Goal: Transaction & Acquisition: Purchase product/service

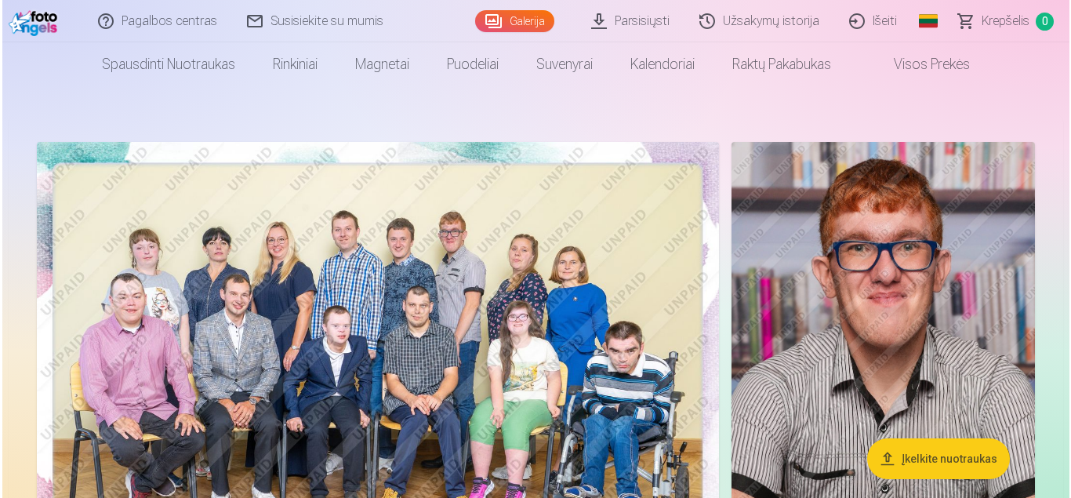
scroll to position [20, 0]
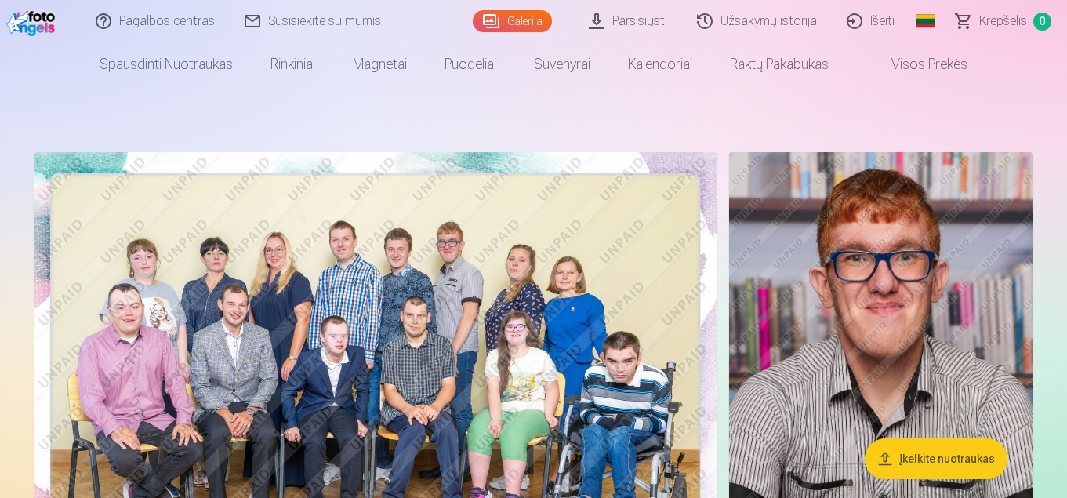
click at [475, 325] on img at bounding box center [376, 379] width 682 height 455
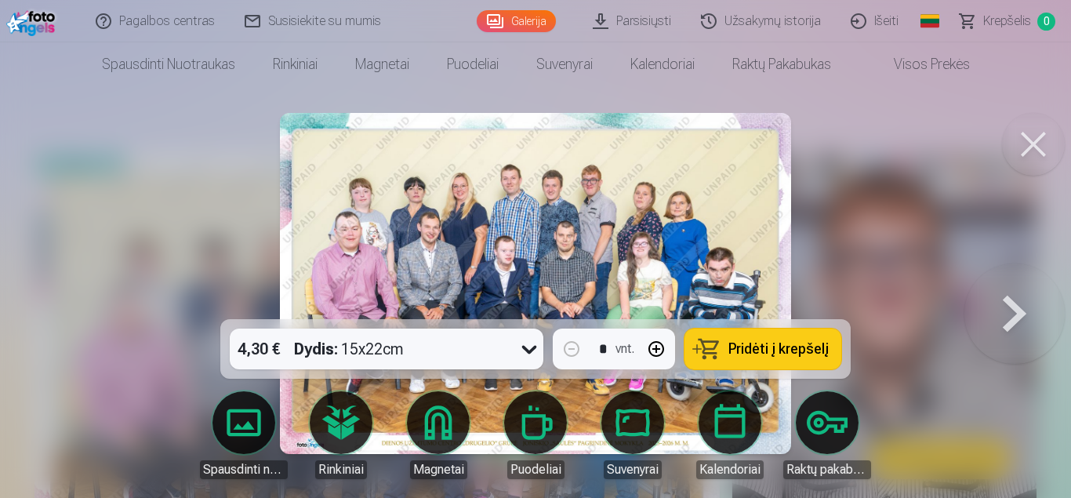
click at [764, 351] on span "Pridėti į krepšelį" at bounding box center [779, 349] width 100 height 14
click at [1017, 304] on button at bounding box center [1015, 284] width 100 height 40
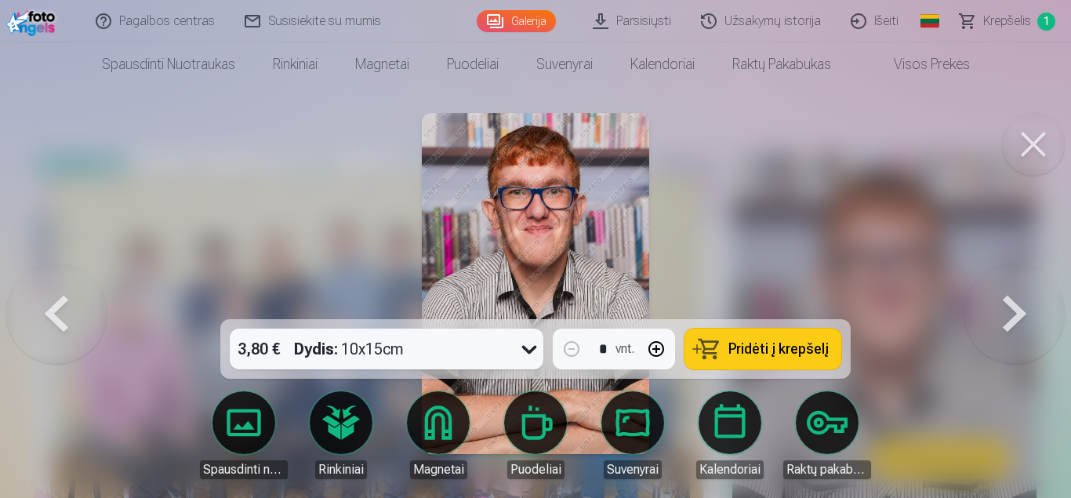
click at [802, 346] on span "Pridėti į krepšelį" at bounding box center [779, 349] width 100 height 14
click at [1017, 304] on button at bounding box center [1015, 284] width 100 height 40
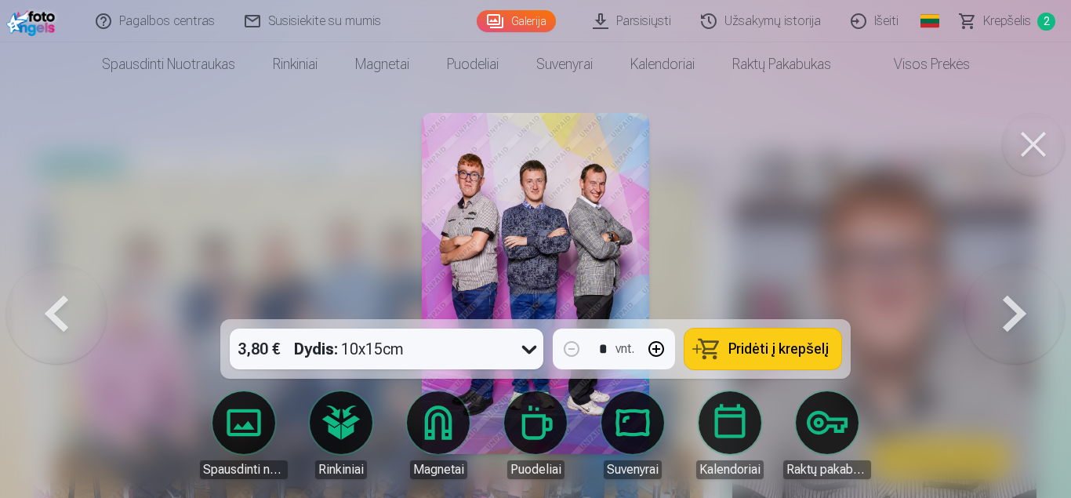
click at [1018, 304] on button at bounding box center [1015, 284] width 100 height 40
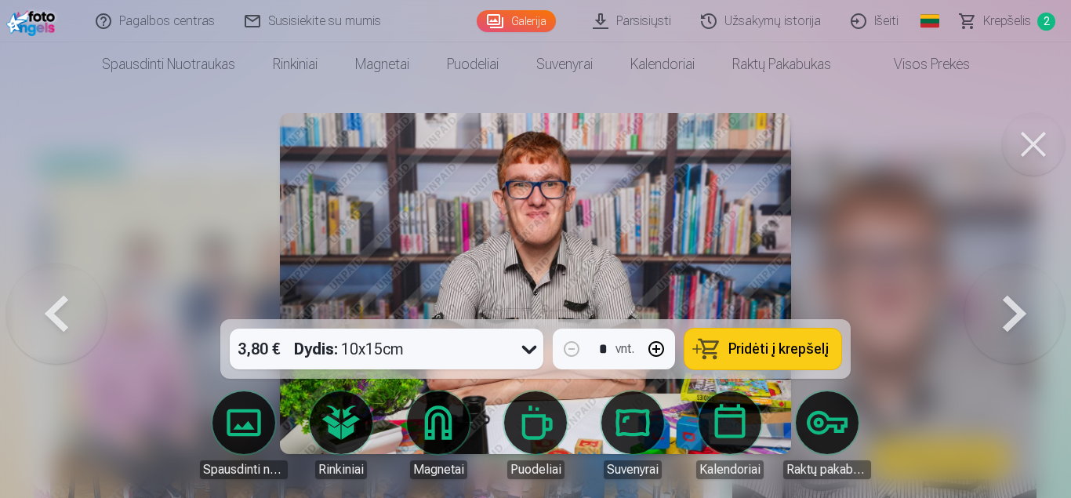
click at [1018, 304] on button at bounding box center [1015, 284] width 100 height 40
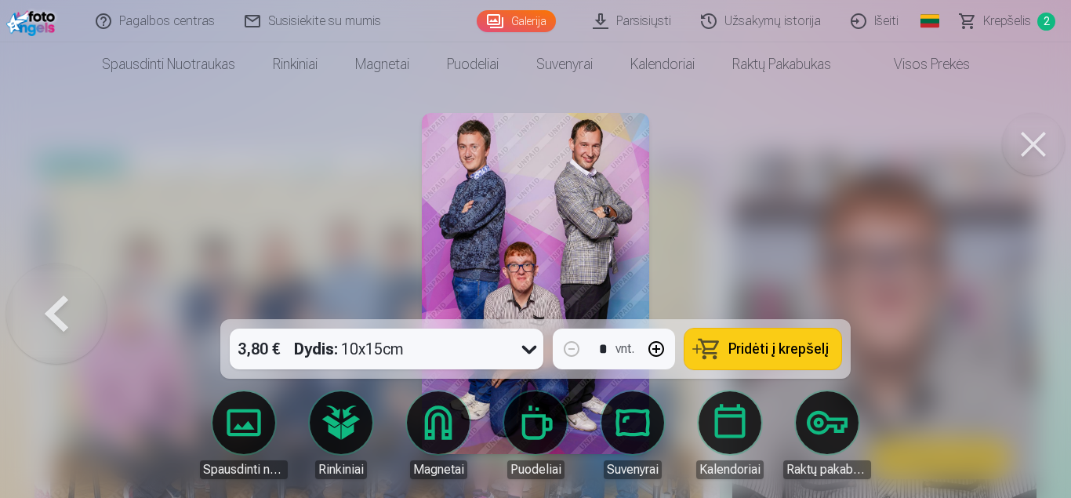
click at [50, 304] on button at bounding box center [56, 284] width 100 height 40
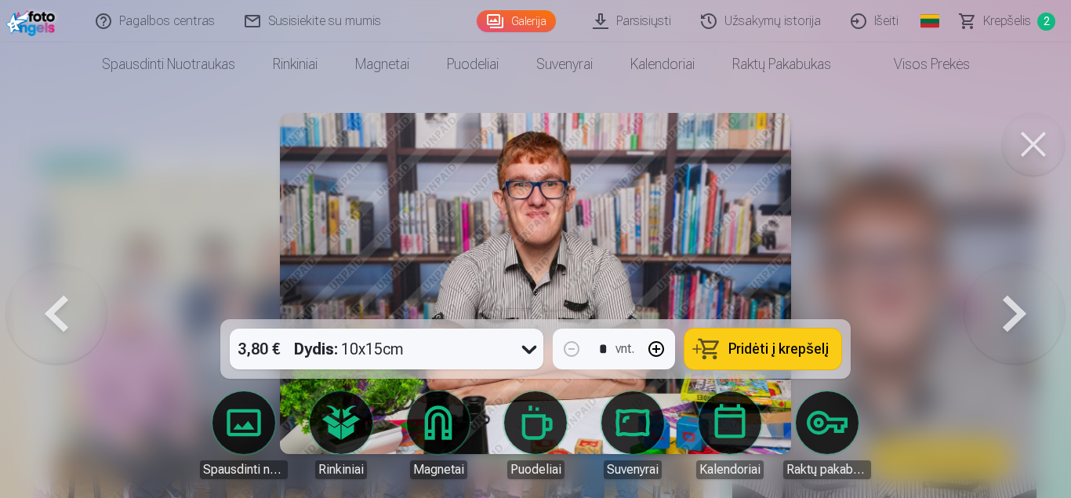
click at [51, 304] on button at bounding box center [56, 284] width 100 height 40
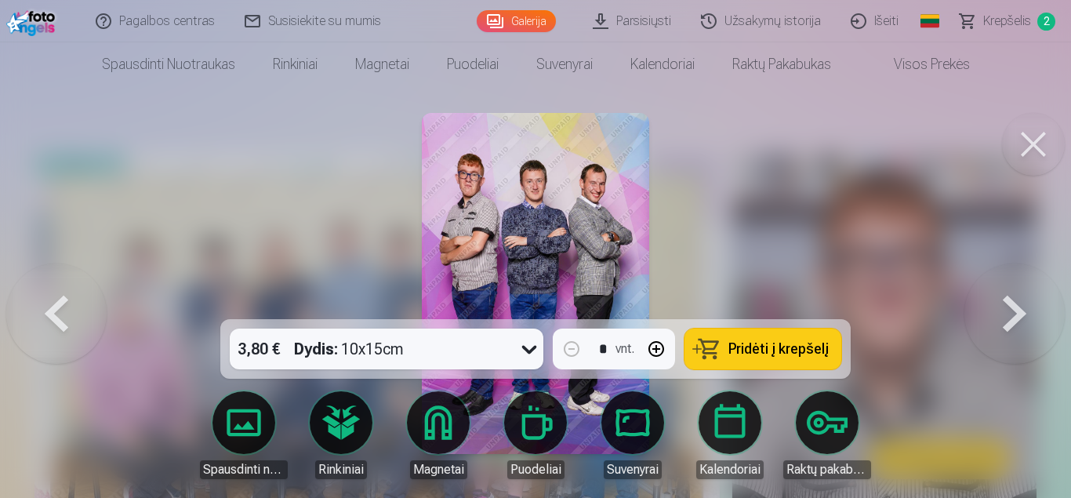
click at [776, 347] on span "Pridėti į krepšelį" at bounding box center [779, 349] width 100 height 14
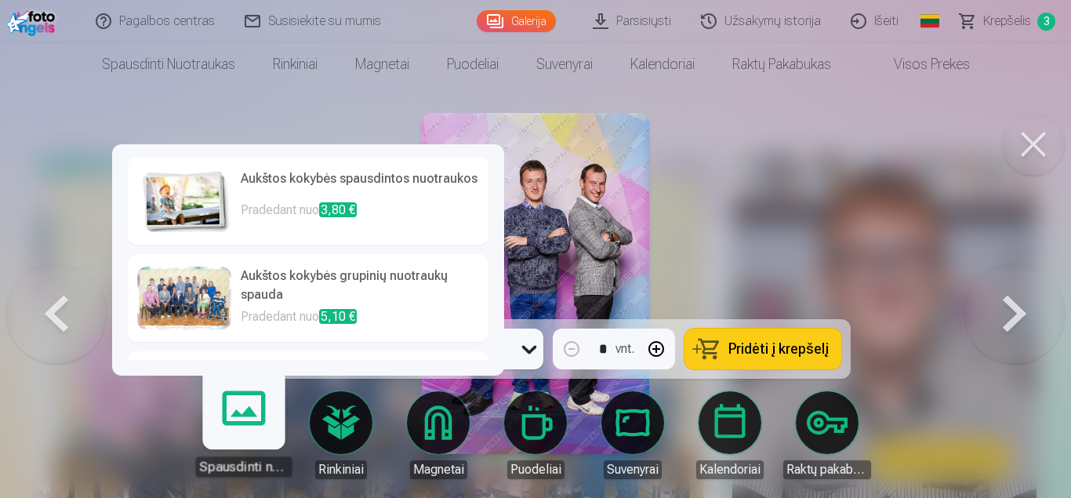
click at [213, 293] on div at bounding box center [184, 298] width 94 height 63
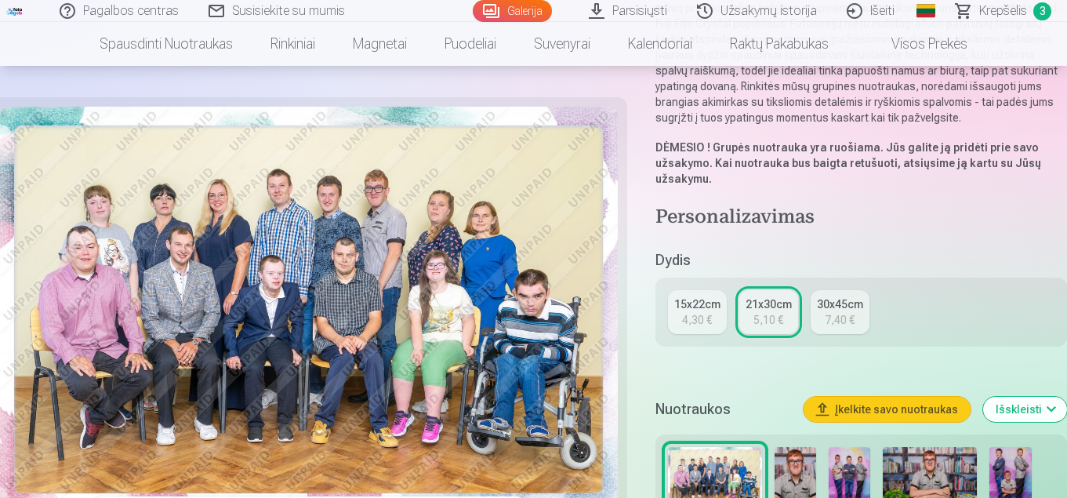
scroll to position [242, 0]
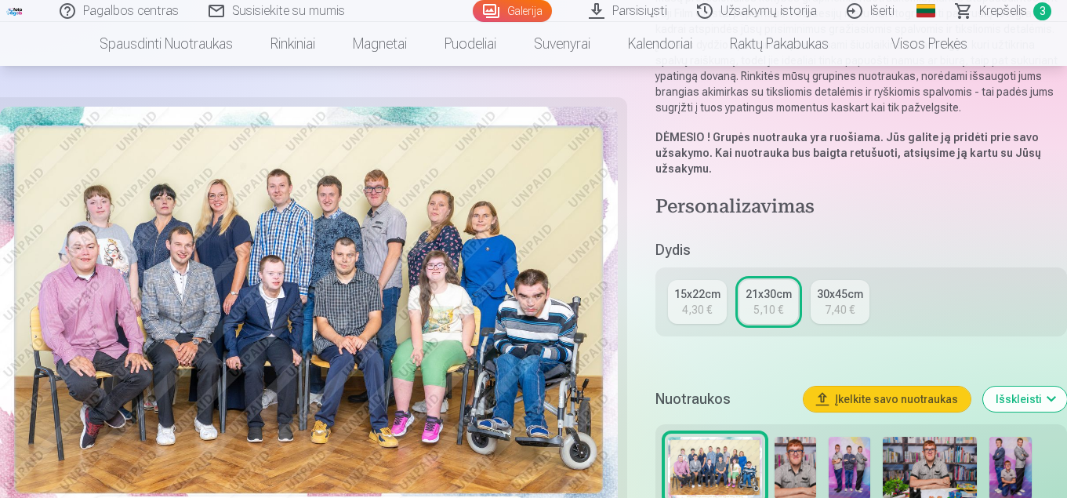
click at [769, 299] on div "21x30cm" at bounding box center [769, 294] width 46 height 16
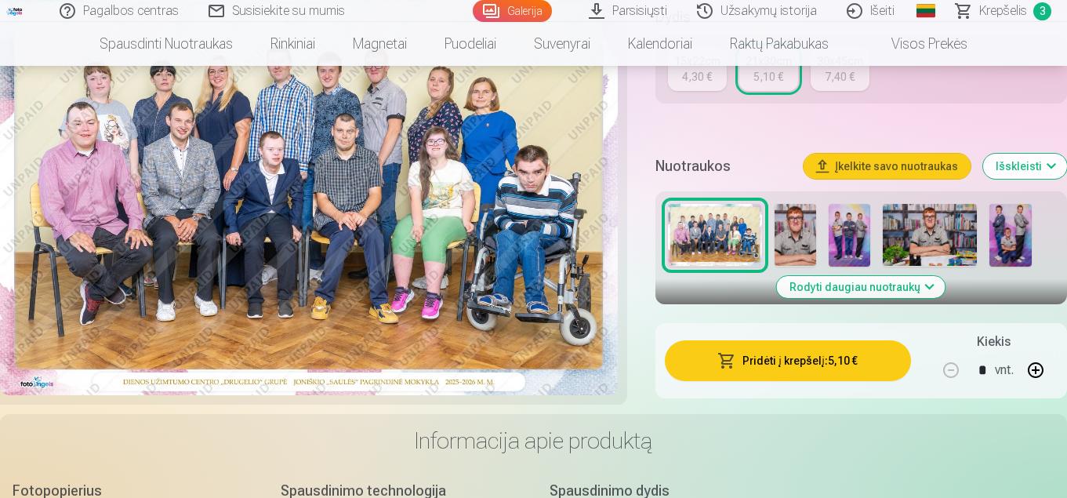
scroll to position [494, 0]
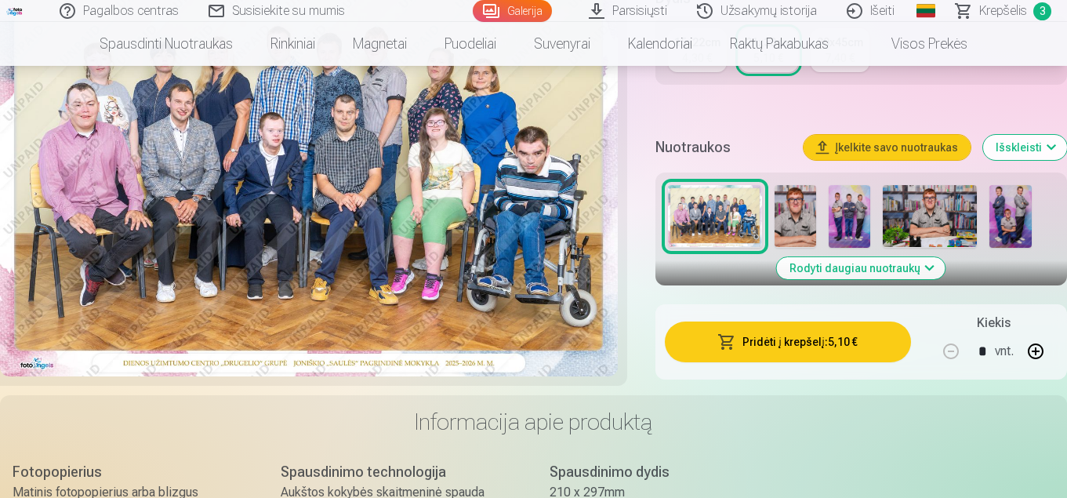
click at [788, 341] on button "Pridėti į krepšelį : 5,10 €" at bounding box center [788, 342] width 246 height 41
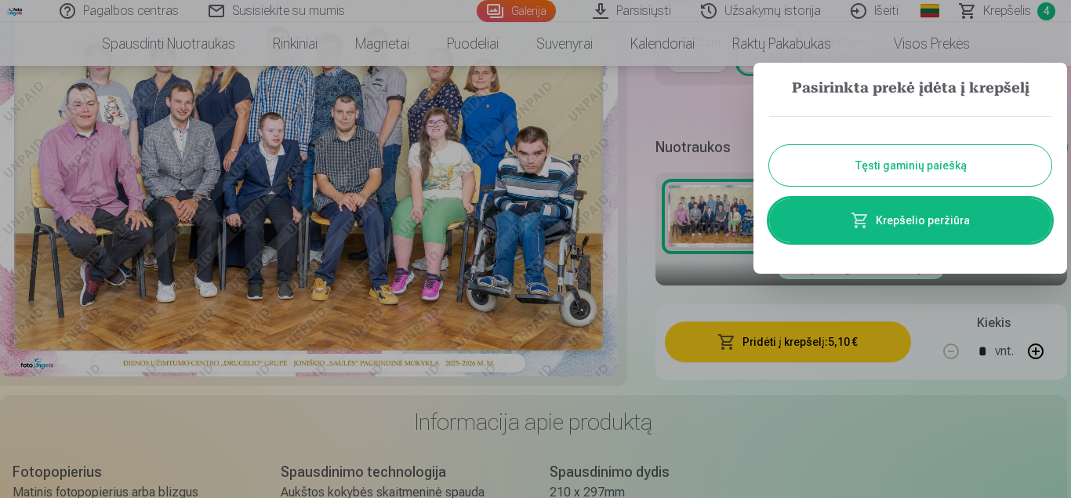
click at [914, 173] on button "Tęsti gaminių paiešką" at bounding box center [910, 165] width 282 height 41
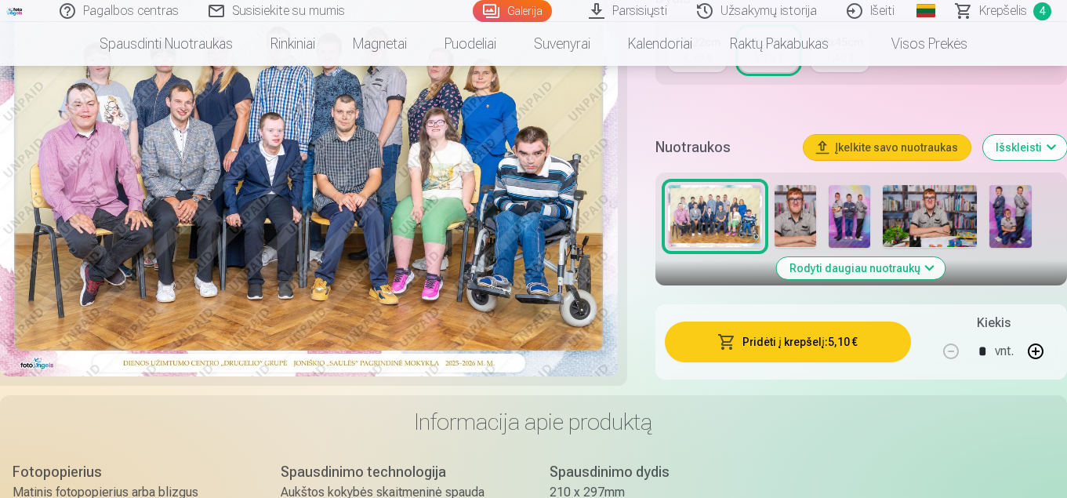
click at [1014, 213] on img at bounding box center [1011, 216] width 42 height 63
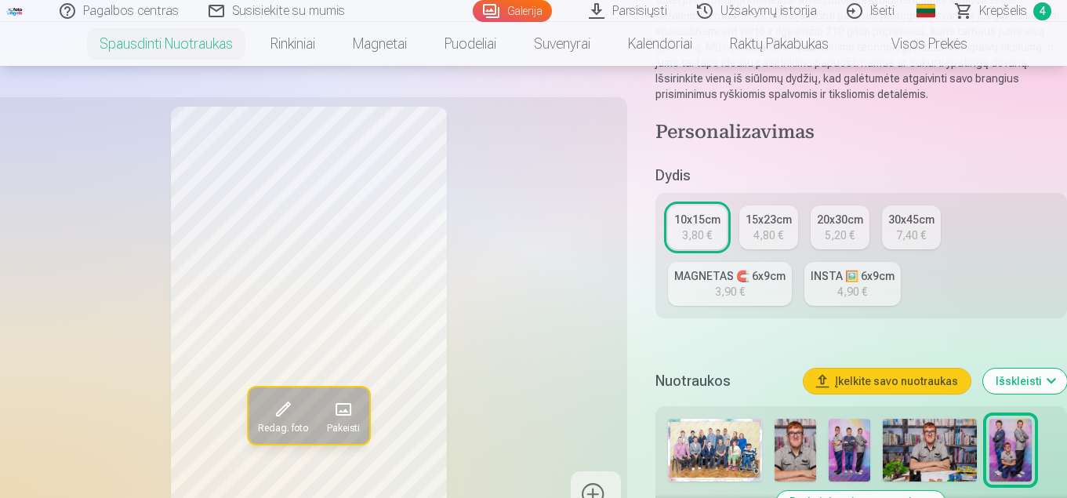
scroll to position [292, 0]
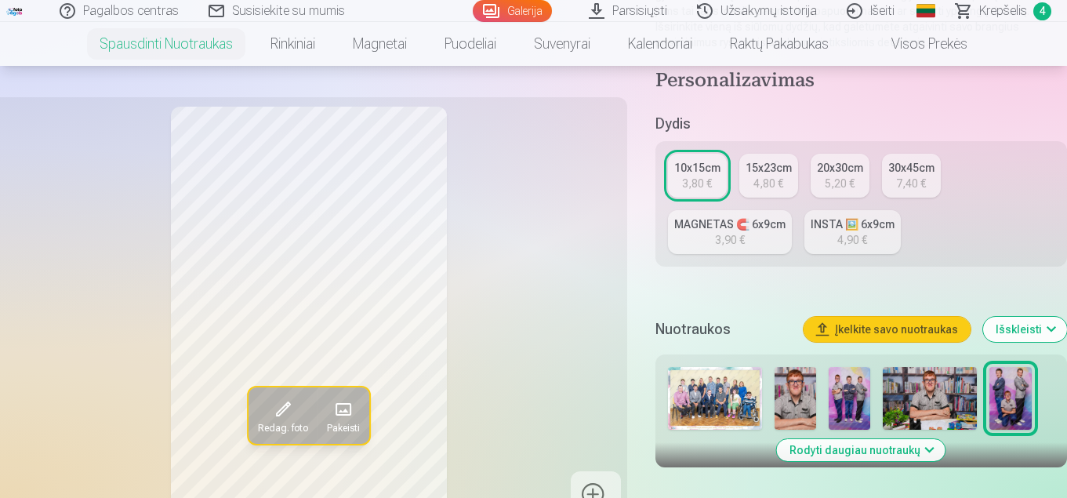
click at [689, 168] on div "10x15cm" at bounding box center [698, 168] width 46 height 16
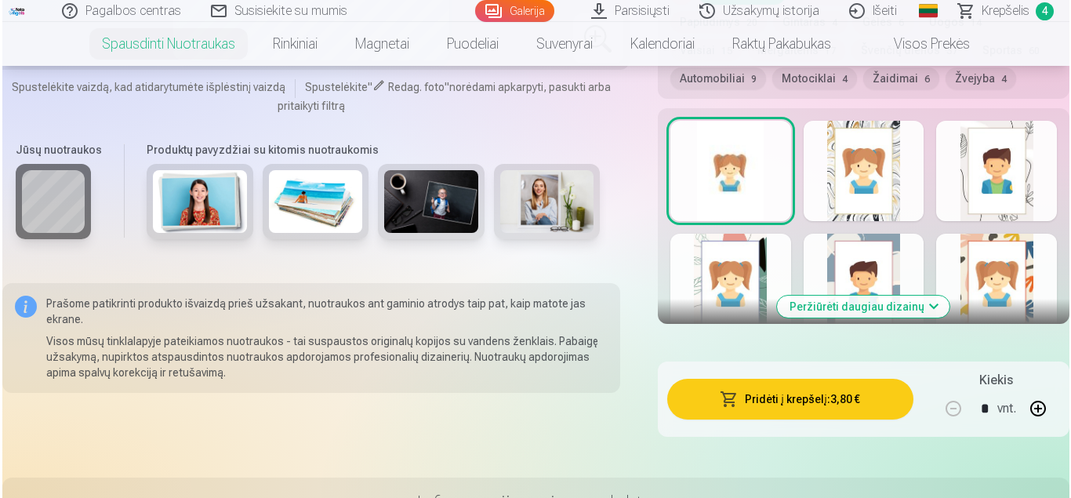
scroll to position [864, 0]
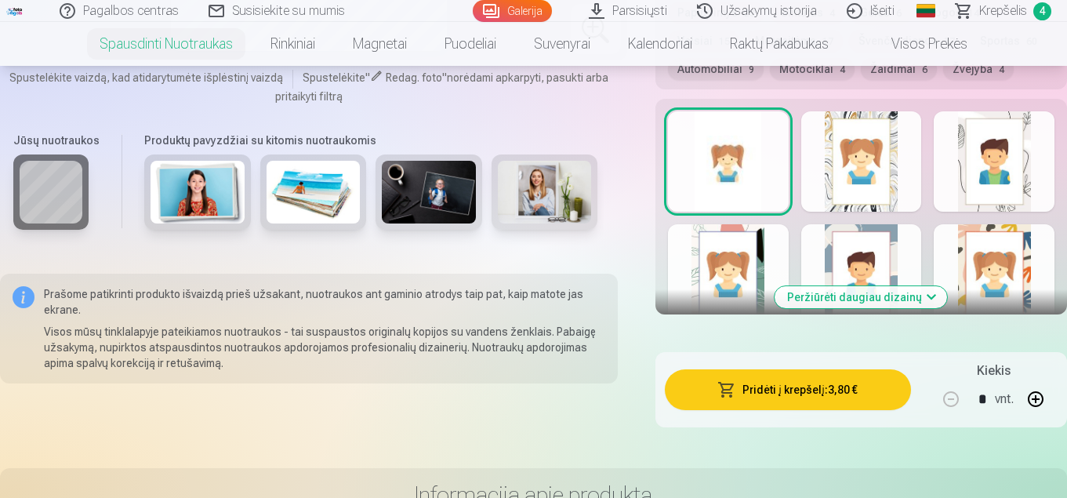
click at [785, 388] on button "Pridėti į krepšelį : 3,80 €" at bounding box center [788, 389] width 246 height 41
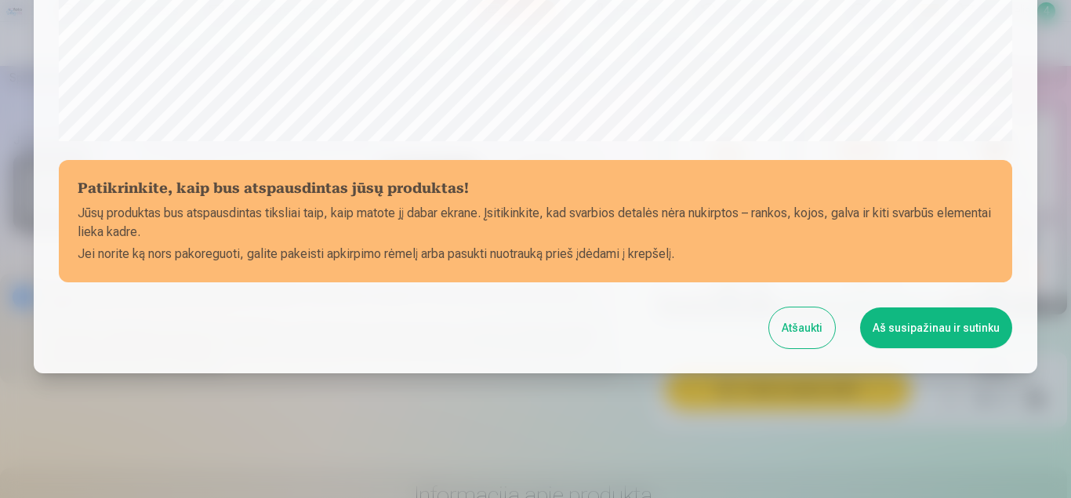
scroll to position [631, 0]
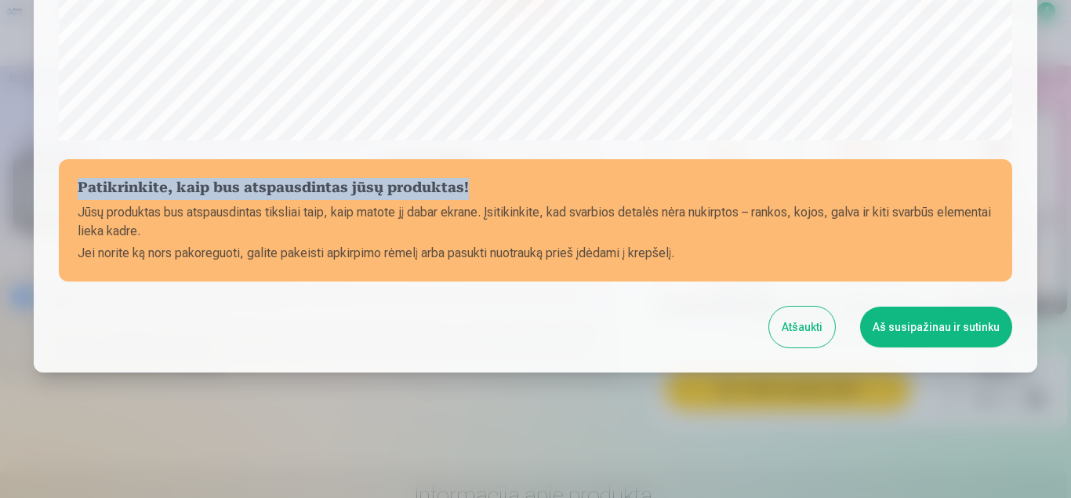
drag, startPoint x: 1017, startPoint y: 99, endPoint x: 1026, endPoint y: 157, distance: 58.7
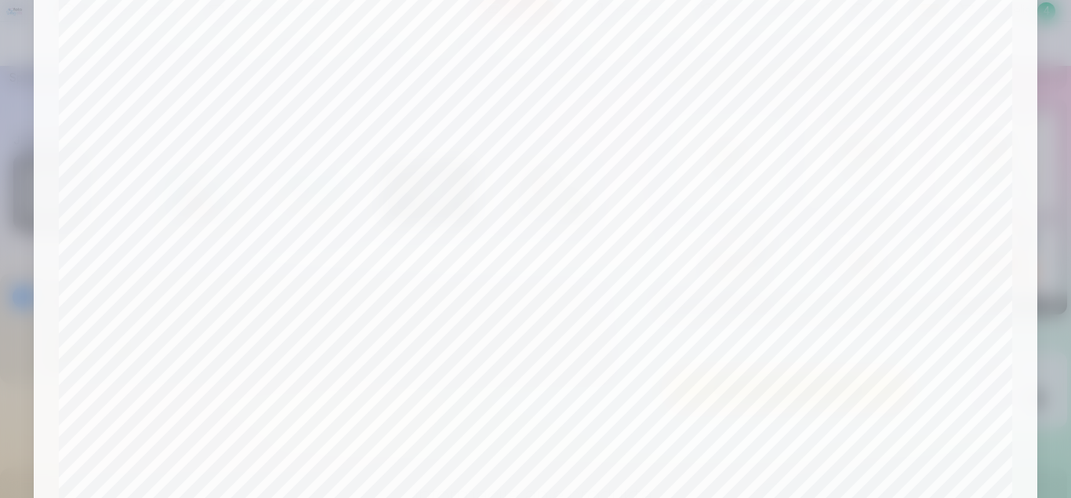
scroll to position [195, 0]
drag, startPoint x: 1067, startPoint y: 133, endPoint x: 1071, endPoint y: 198, distance: 65.2
click at [1067, 198] on div "​ Patikrinkite, kaip bus atspausdintas jūsų produktas! Jūsų produktas bus atspa…" at bounding box center [535, 249] width 1071 height 498
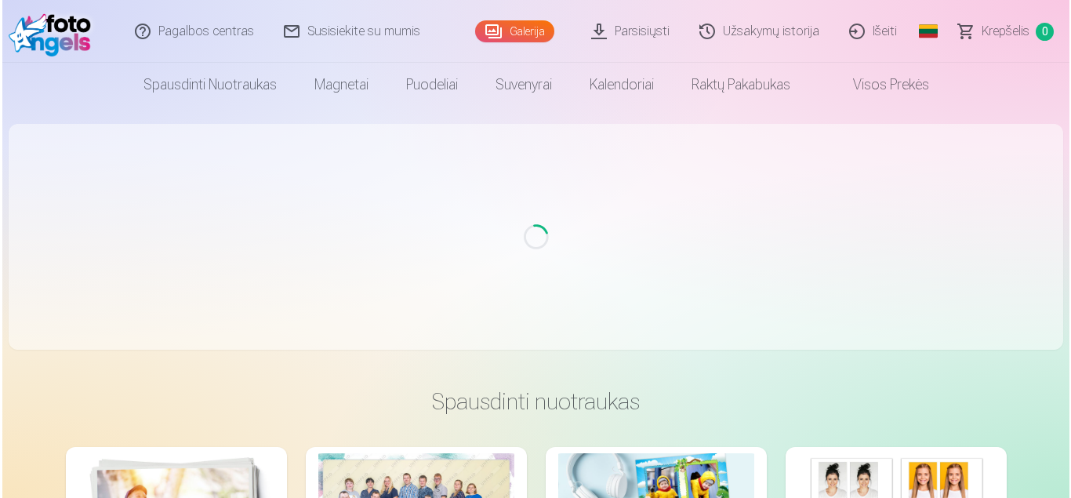
scroll to position [20, 0]
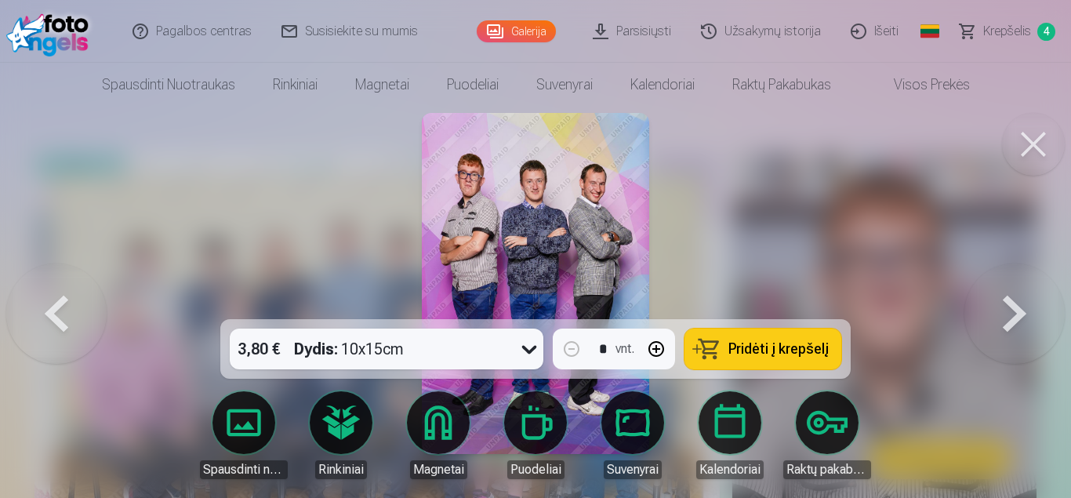
click at [1017, 304] on button at bounding box center [1015, 284] width 100 height 40
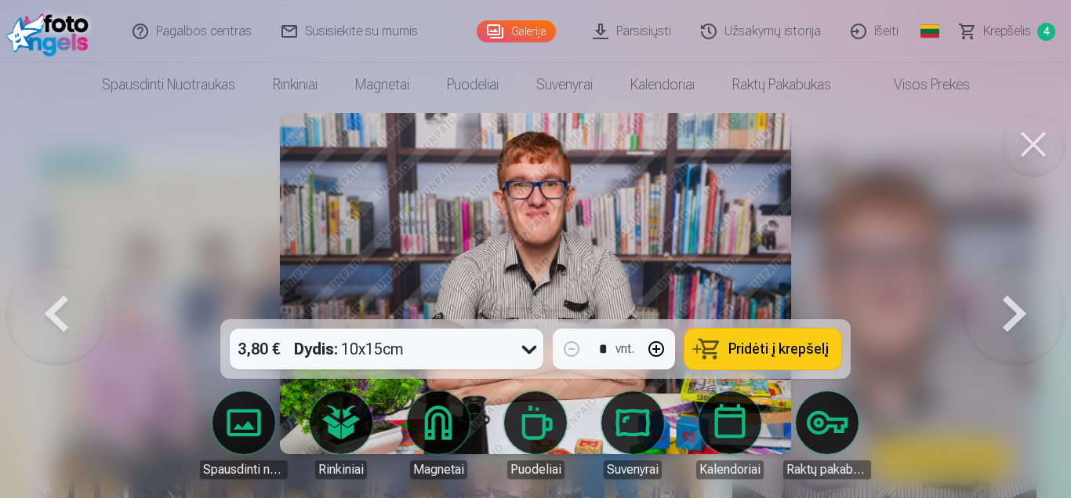
click at [1018, 304] on button at bounding box center [1015, 284] width 100 height 40
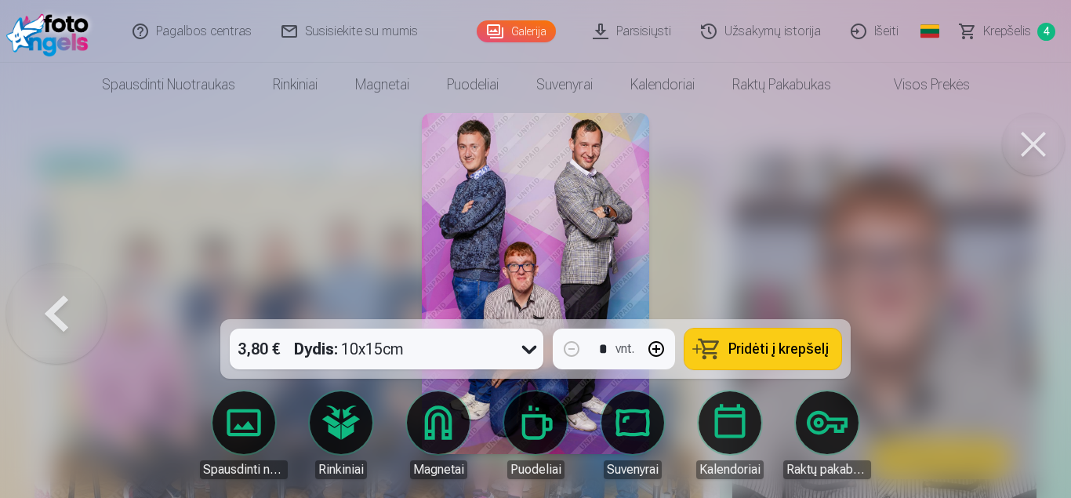
click at [755, 345] on span "Pridėti į krepšelį" at bounding box center [779, 349] width 100 height 14
click at [1035, 29] on link "Krepšelis 5" at bounding box center [1008, 31] width 125 height 63
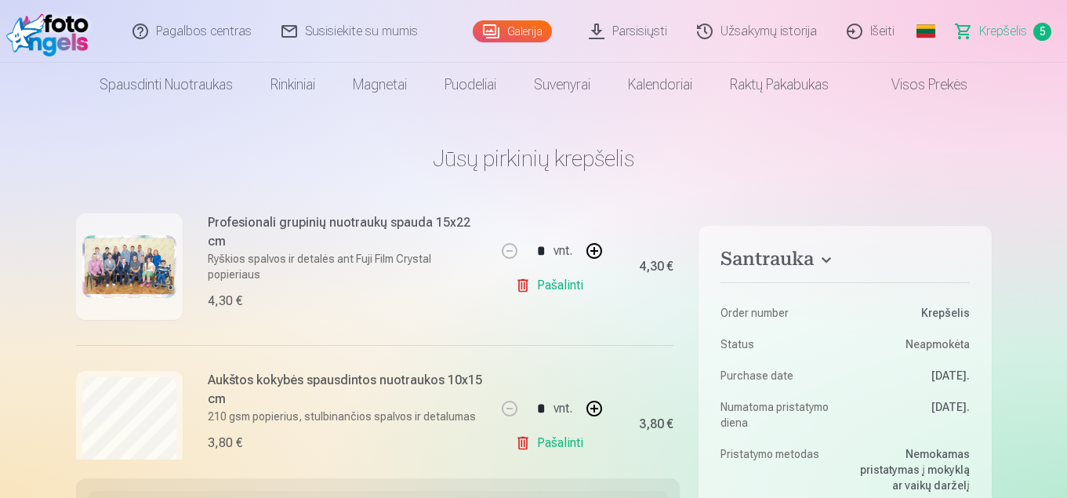
scroll to position [185, 0]
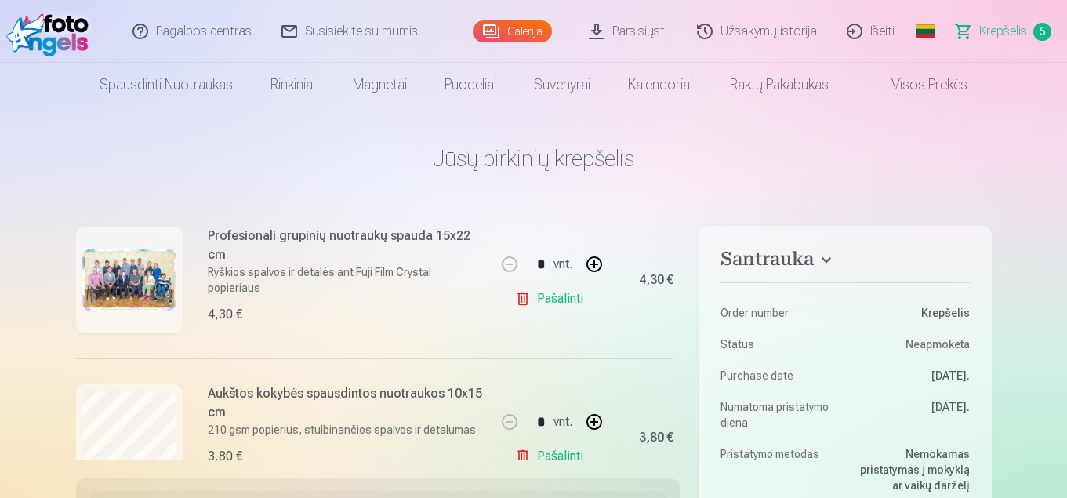
click at [523, 298] on link "Pašalinti" at bounding box center [552, 298] width 75 height 31
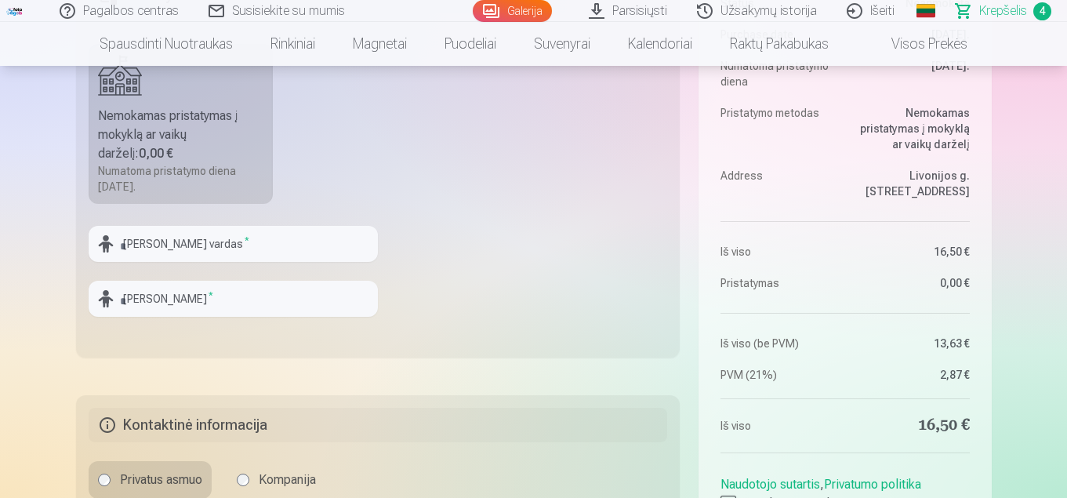
scroll to position [522, 0]
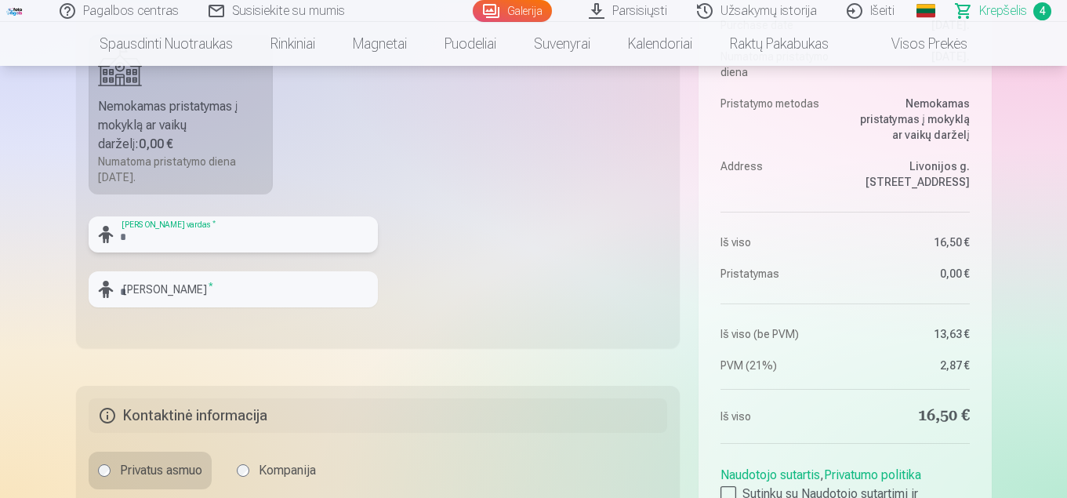
click at [126, 234] on input "text" at bounding box center [233, 234] width 289 height 36
type input "********"
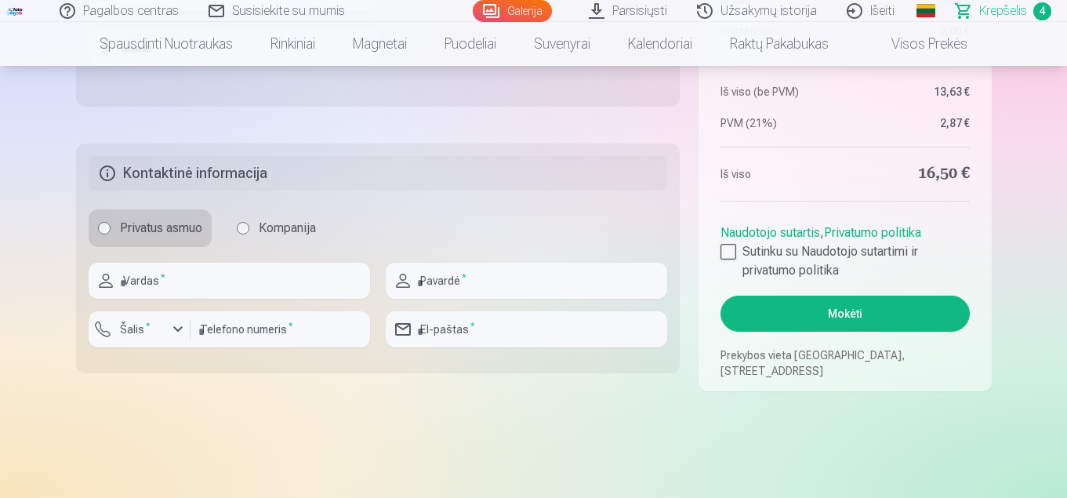
scroll to position [783, 0]
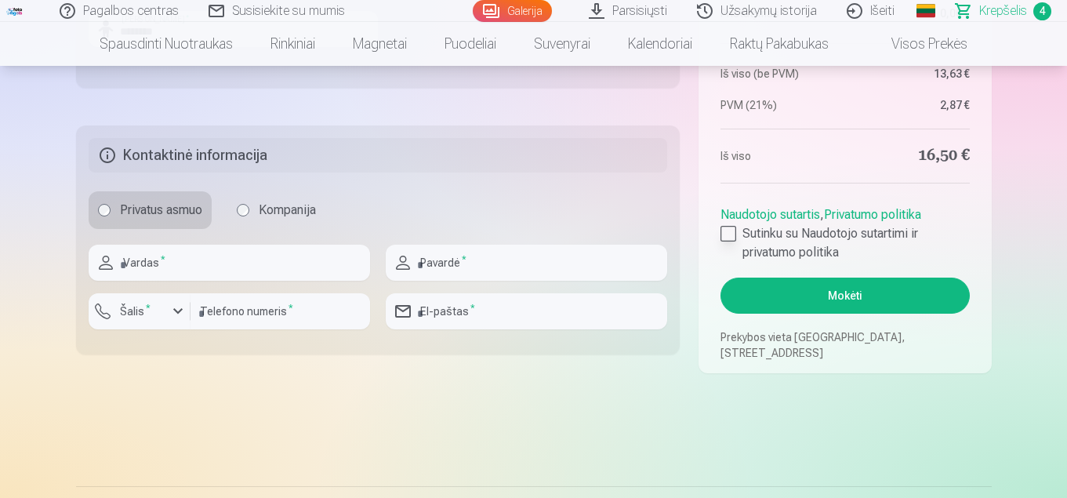
click at [733, 227] on div at bounding box center [729, 234] width 16 height 16
click at [846, 292] on button "Mokėti" at bounding box center [845, 296] width 249 height 36
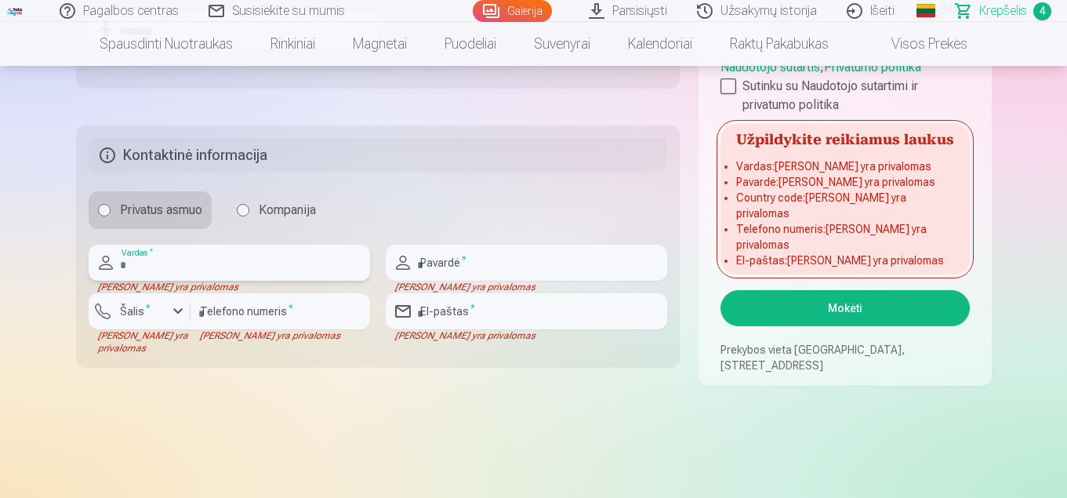
click at [134, 263] on input "text" at bounding box center [230, 263] width 282 height 36
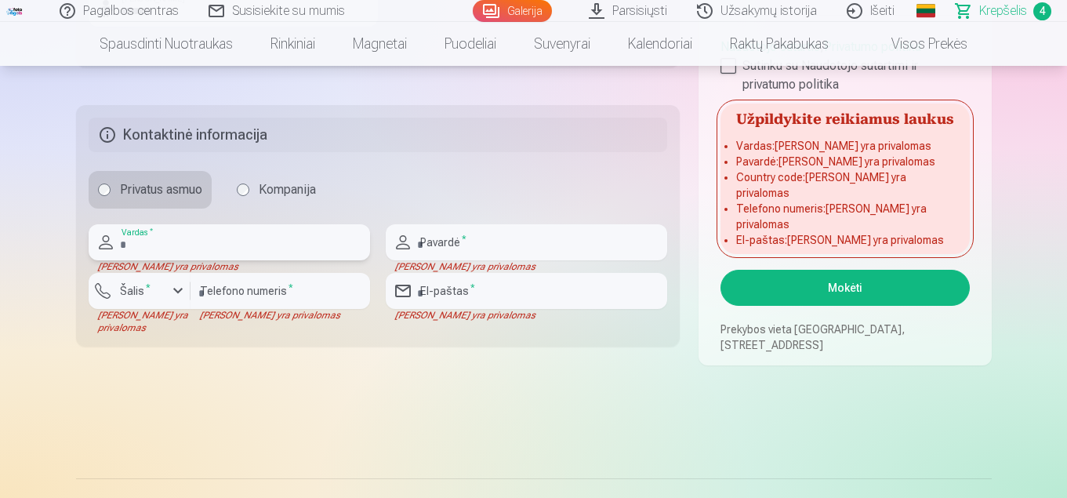
scroll to position [823, 0]
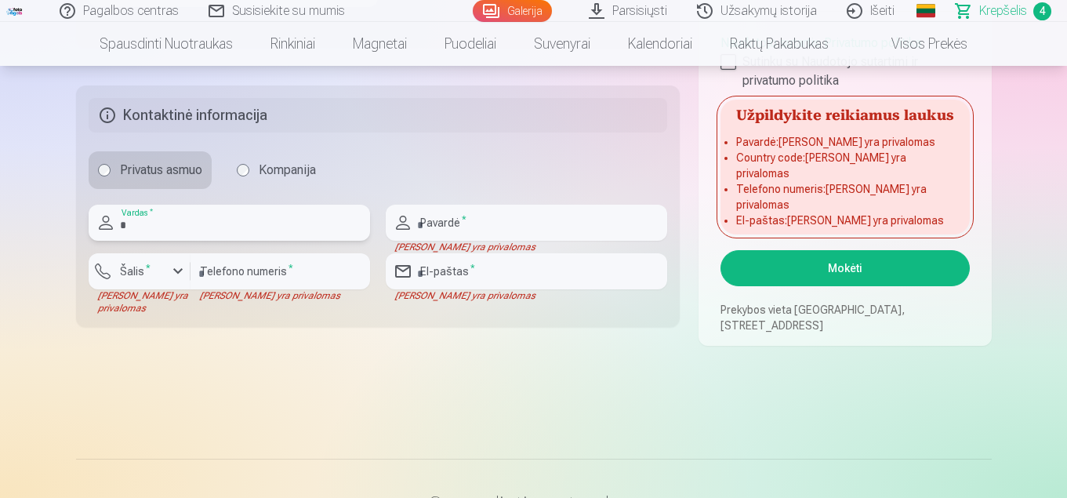
type input "********"
type input "*********"
type input "**********"
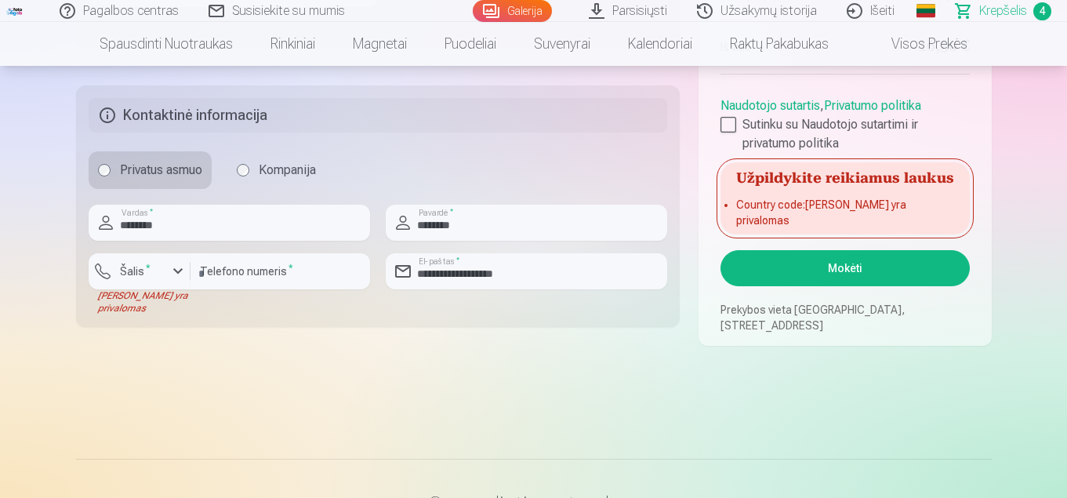
click at [838, 271] on button "Mokėti" at bounding box center [845, 268] width 249 height 36
click at [844, 264] on button "Mokėti" at bounding box center [845, 268] width 249 height 36
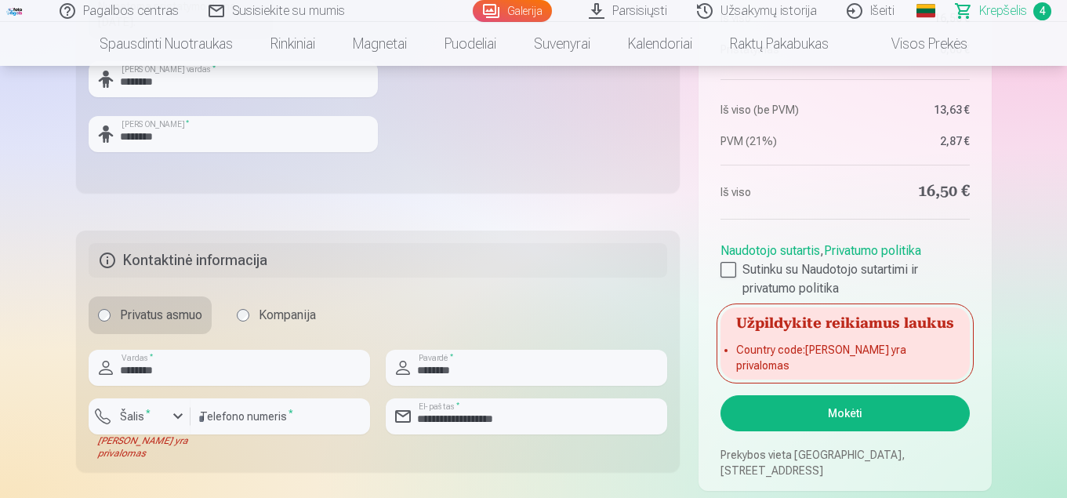
scroll to position [697, 0]
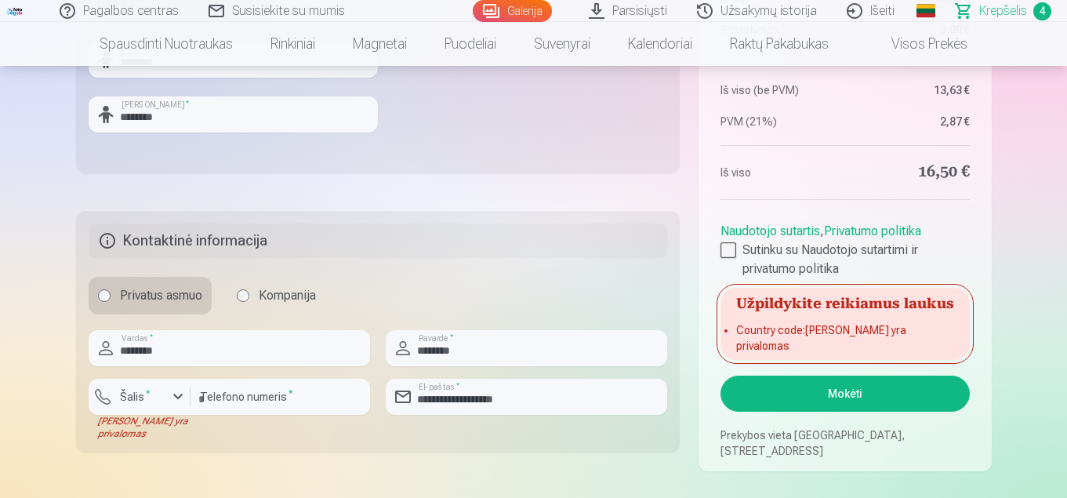
click at [842, 388] on button "Mokėti" at bounding box center [845, 394] width 249 height 36
click at [833, 390] on button "Mokėti" at bounding box center [845, 394] width 249 height 36
click at [176, 395] on div "button" at bounding box center [178, 396] width 19 height 19
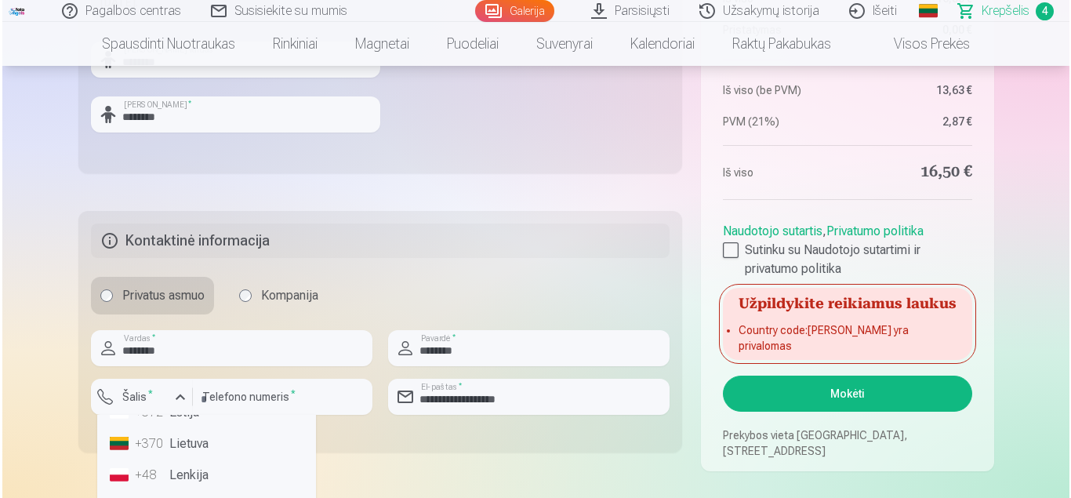
scroll to position [116, 0]
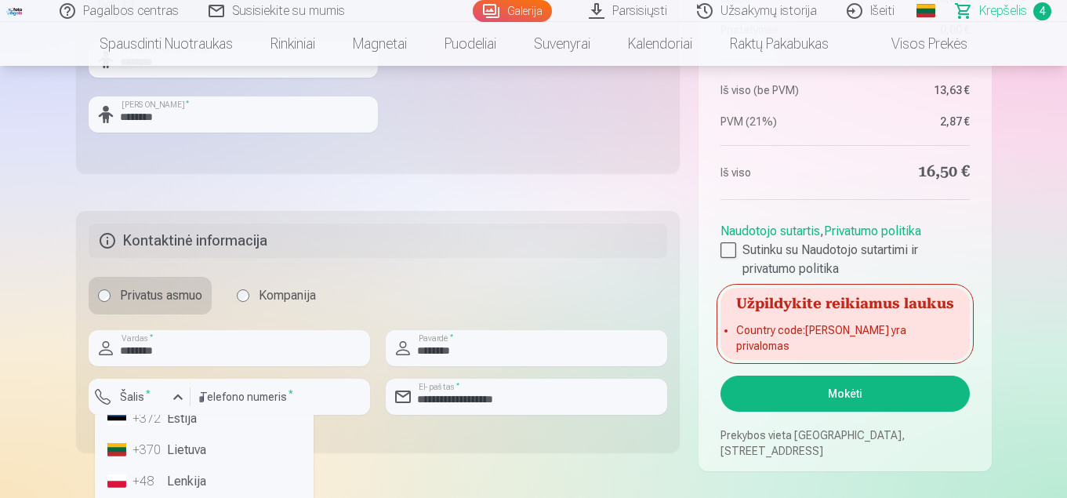
click at [187, 448] on li "+370 Lietuva" at bounding box center [204, 450] width 206 height 31
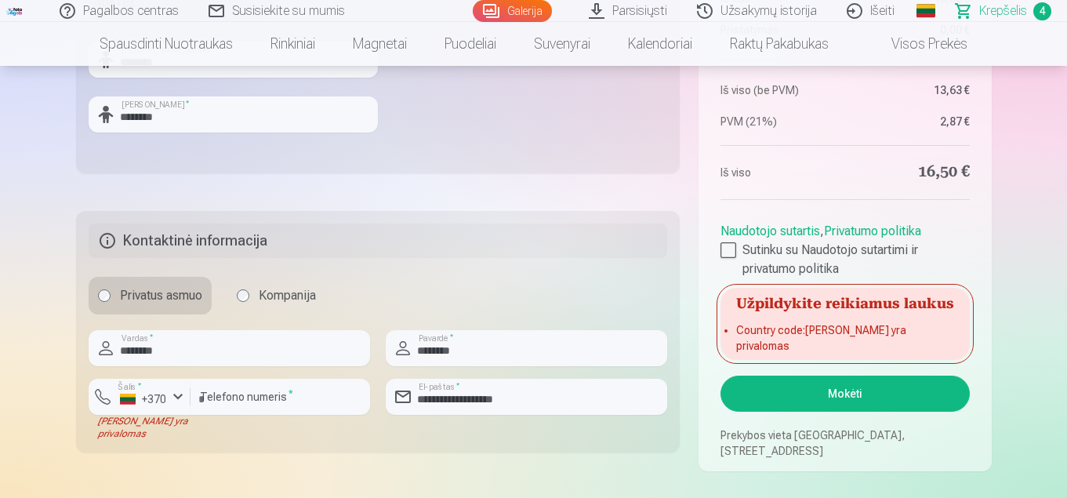
click at [849, 391] on button "Mokėti" at bounding box center [845, 394] width 249 height 36
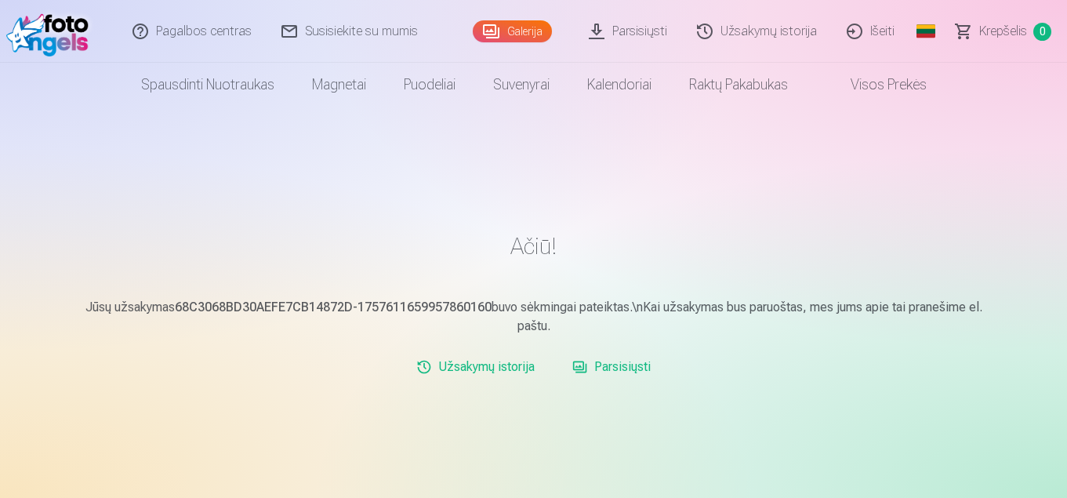
click at [635, 27] on link "Parsisiųsti" at bounding box center [629, 31] width 108 height 63
